Goal: Information Seeking & Learning: Learn about a topic

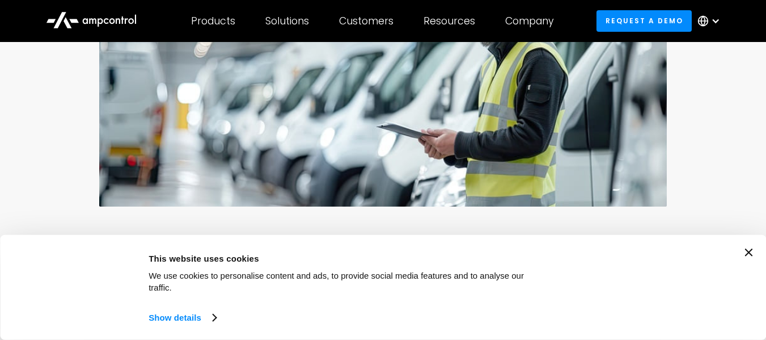
scroll to position [284, 0]
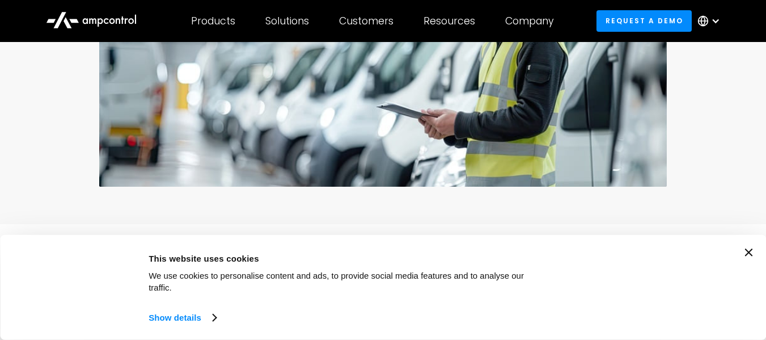
click at [747, 261] on div "Consent Details [#IABV2SETTINGS#] About This website uses cookies We use cookie…" at bounding box center [383, 287] width 739 height 78
click at [750, 256] on icon "Close banner" at bounding box center [749, 252] width 8 height 8
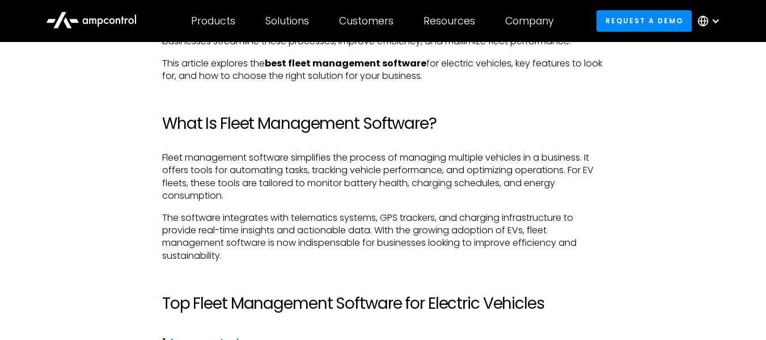
scroll to position [794, 0]
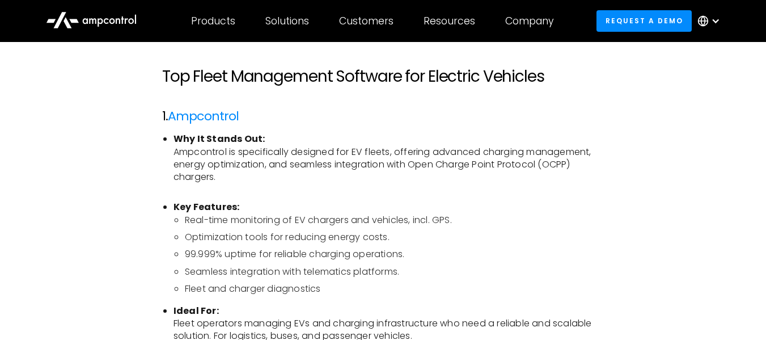
click at [315, 272] on li "Seamless integration with telematics platforms." at bounding box center [394, 271] width 419 height 12
click at [327, 277] on li "Seamless integration with telematics platforms." at bounding box center [394, 271] width 419 height 12
click at [311, 277] on li "Seamless integration with telematics platforms." at bounding box center [394, 271] width 419 height 12
drag, startPoint x: 307, startPoint y: 274, endPoint x: 396, endPoint y: 273, distance: 88.5
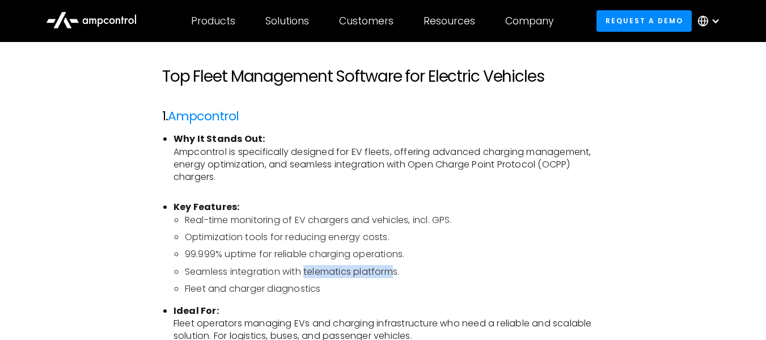
click at [396, 273] on li "Seamless integration with telematics platforms." at bounding box center [394, 271] width 419 height 12
copy li "telematics platform"
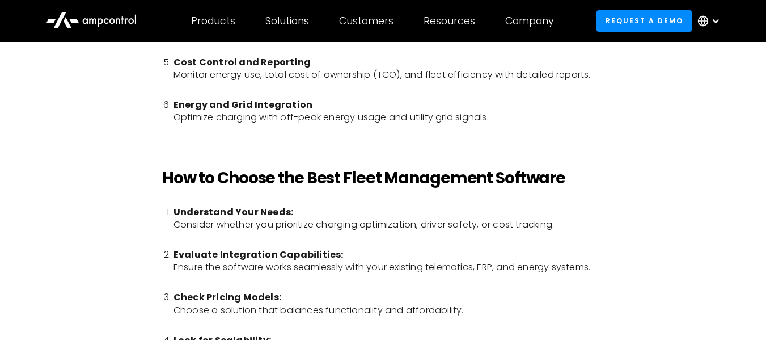
scroll to position [3346, 0]
